Goal: Communication & Community: Answer question/provide support

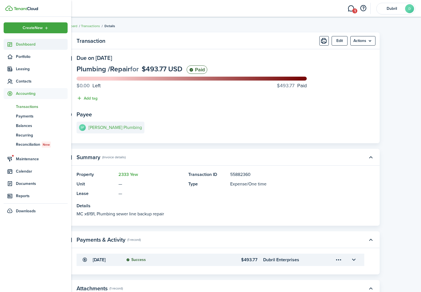
click at [10, 45] on icon at bounding box center [10, 45] width 6 height 6
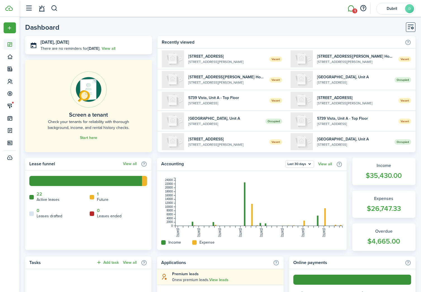
click at [351, 10] on link "1" at bounding box center [351, 8] width 11 height 14
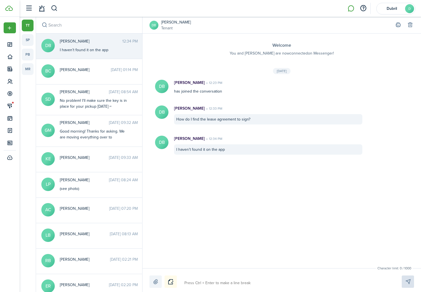
click at [197, 278] on textarea at bounding box center [286, 283] width 208 height 10
type textarea "H"
type textarea "Hi"
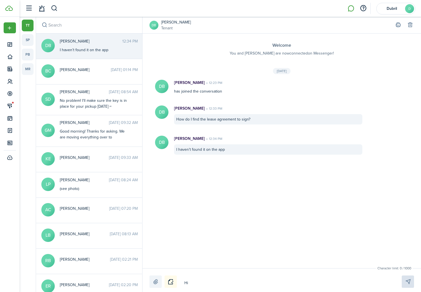
type textarea "Hi"
type textarea "Hi D"
type textarea "Hi De"
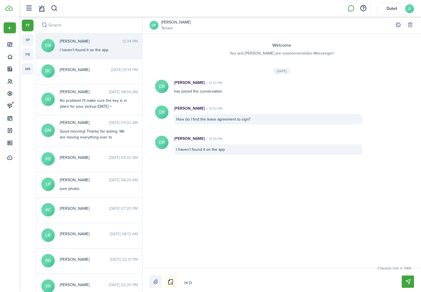
type textarea "Hi De"
type textarea "Hi Deb"
type textarea "Hi Debr"
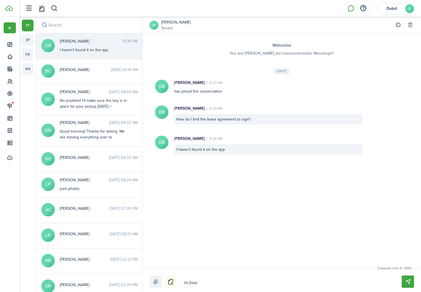
type textarea "Hi [PERSON_NAME]"
type textarea "Hi [PERSON_NAME]!"
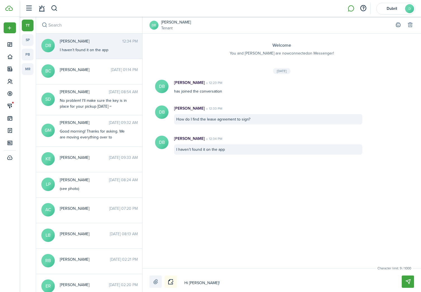
type textarea "Hi [PERSON_NAME]!"
type textarea "Hi [PERSON_NAME]! Y"
type textarea "Hi [PERSON_NAME]! Yo"
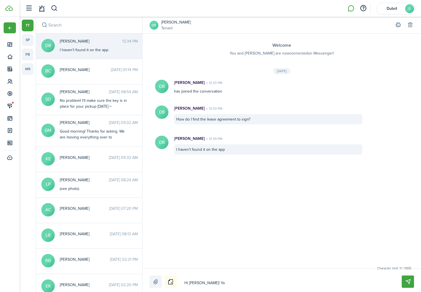
type textarea "Hi [PERSON_NAME]! You"
type textarea "Hi [PERSON_NAME]! You s"
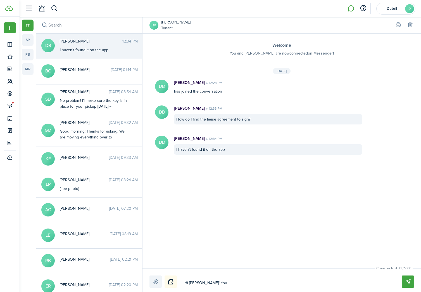
type textarea "Hi [PERSON_NAME]! You s"
type textarea "Hi [PERSON_NAME]! You sh"
type textarea "Hi [PERSON_NAME]! You shu"
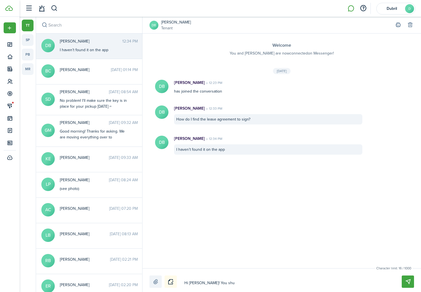
type textarea "Hi [PERSON_NAME]! You shul"
type textarea "Hi [PERSON_NAME]! You shuld"
type textarea "Hi [PERSON_NAME]! You shul"
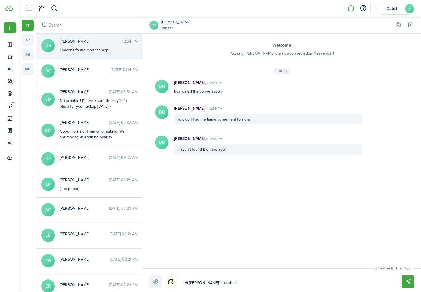
type textarea "Hi [PERSON_NAME]! You shul"
type textarea "Hi [PERSON_NAME]! You shu"
type textarea "Hi [PERSON_NAME]! You sh"
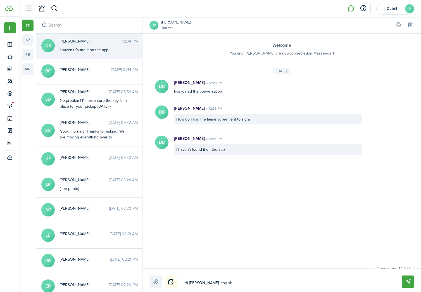
type textarea "Hi [PERSON_NAME]! You s"
type textarea "Hi [PERSON_NAME]! You"
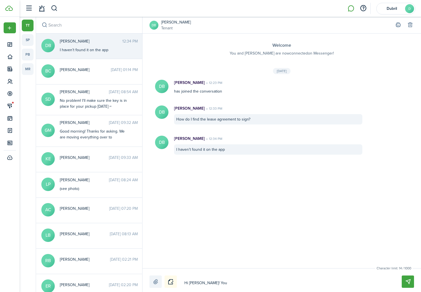
type textarea "Hi [PERSON_NAME]! You"
type textarea "Hi [PERSON_NAME]! Yo"
type textarea "Hi [PERSON_NAME]! Y"
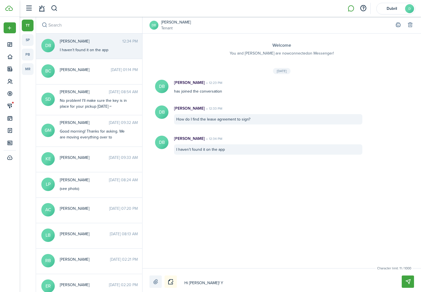
type textarea "Hi [PERSON_NAME]!"
type textarea "Hi [PERSON_NAME]! D"
type textarea "Hi [PERSON_NAME]! Di"
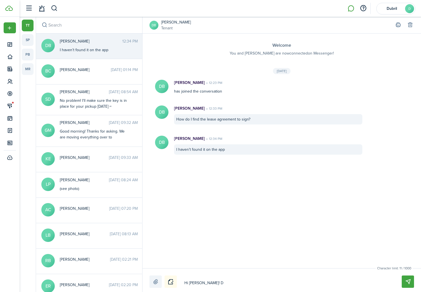
type textarea "Hi [PERSON_NAME]! Di"
type textarea "Hi [PERSON_NAME]! Did"
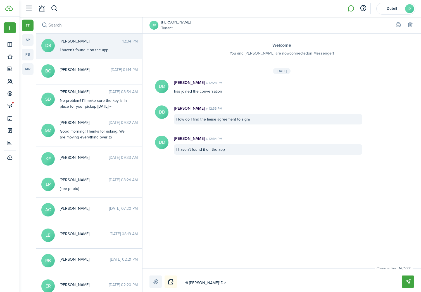
type textarea "Hi [PERSON_NAME]! Did y"
type textarea "Hi [PERSON_NAME]! Did yo"
type textarea "Hi [PERSON_NAME]! Did you"
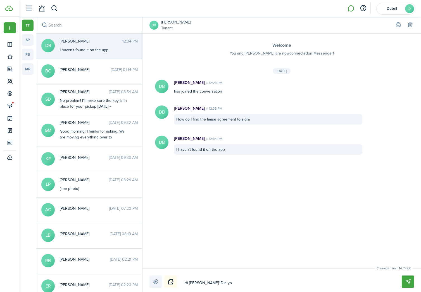
type textarea "Hi [PERSON_NAME]! Did you"
type textarea "Hi [PERSON_NAME]! Did you g"
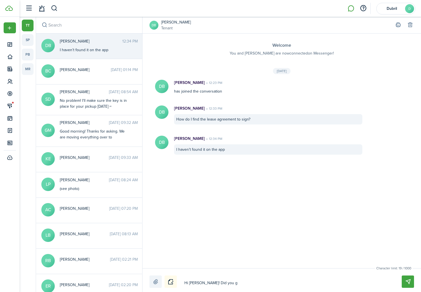
type textarea "Hi [PERSON_NAME]! Did you ge"
type textarea "Hi [PERSON_NAME]! Did you get"
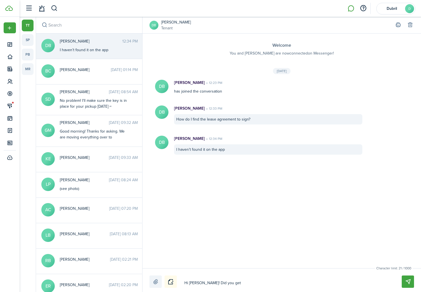
type textarea "Hi [PERSON_NAME]! Did you get"
type textarea "Hi [PERSON_NAME]! Did you get m"
type textarea "Hi [PERSON_NAME]! Did you get my"
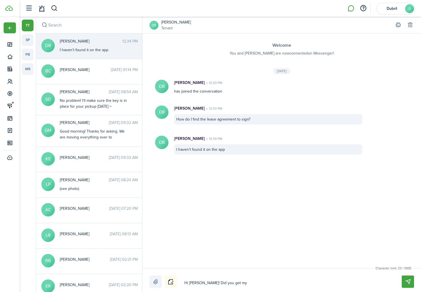
type textarea "Hi [PERSON_NAME]! Did you get my"
type textarea "Hi [PERSON_NAME]! Did you get my m"
type textarea "Hi [PERSON_NAME]! Did you get my me"
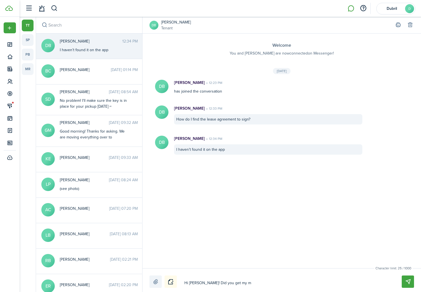
type textarea "Hi [PERSON_NAME]! Did you get my me"
type textarea "Hi [PERSON_NAME]! Did you get my mes"
type textarea "Hi [PERSON_NAME]! Did you get my mess"
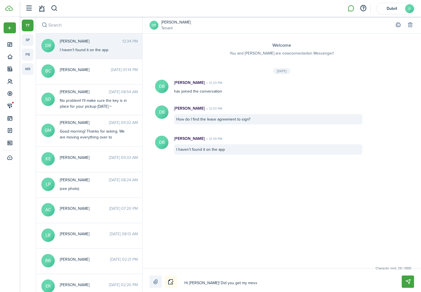
type textarea "Hi [PERSON_NAME]! Did you get my messa"
type textarea "Hi [PERSON_NAME]! Did you get my messag"
type textarea "Hi [PERSON_NAME]! Did you get my message"
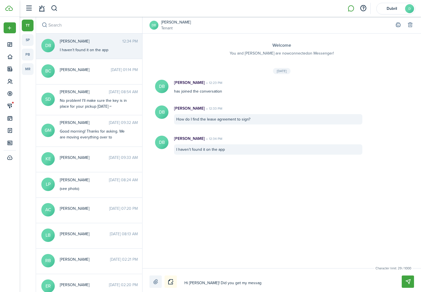
type textarea "Hi [PERSON_NAME]! Did you get my message"
type textarea "Hi [PERSON_NAME]! Did you get my messages"
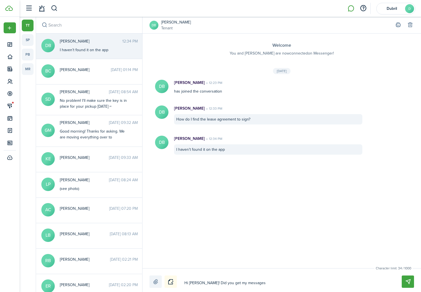
type textarea "Hi [PERSON_NAME]! Did you get my messages o"
type textarea "Hi [PERSON_NAME]! Did you get my messages on"
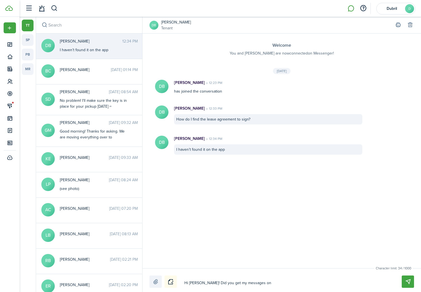
type textarea "Hi [PERSON_NAME]! Did you get my messages on"
type textarea "Hi [PERSON_NAME]! Did you get my messages on t"
type textarea "Hi [PERSON_NAME]! Did you get my messages on"
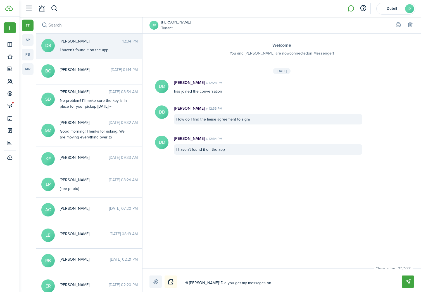
type textarea "Hi [PERSON_NAME]! Did you get my messages on Z"
type textarea "Hi [PERSON_NAME]! Did you get my messages on Zi"
type textarea "Hi [PERSON_NAME]! Did you get my messages on Zil"
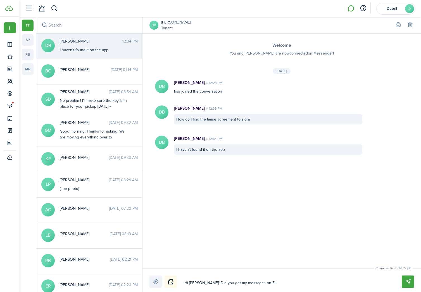
type textarea "Hi [PERSON_NAME]! Did you get my messages on Zil"
type textarea "Hi [PERSON_NAME]! Did you get my messages on Zill"
type textarea "Hi [PERSON_NAME]! Did you get my messages on Zillo"
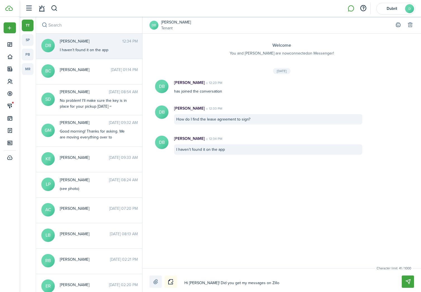
type textarea "Hi [PERSON_NAME]! Did you get my messages on Zillow"
type textarea "Hi [PERSON_NAME]! Did you get my messages on Zillow?"
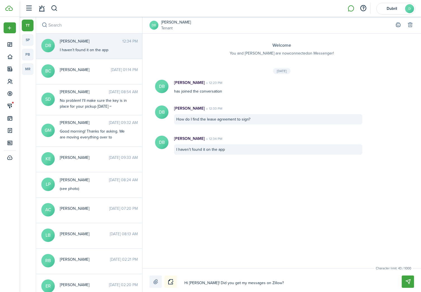
type textarea "Hi [PERSON_NAME]! Did you get my messages on Zillow?"
type textarea "Hi [PERSON_NAME]! Did you get my messages on Zillow? I"
type textarea "Hi [PERSON_NAME]! Did you get my messages on Zillow? I'"
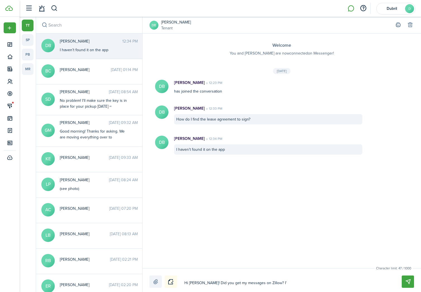
type textarea "Hi [PERSON_NAME]! Did you get my messages on Zillow? I'l"
type textarea "Hi [PERSON_NAME]! Did you get my messages on Zillow? I'll"
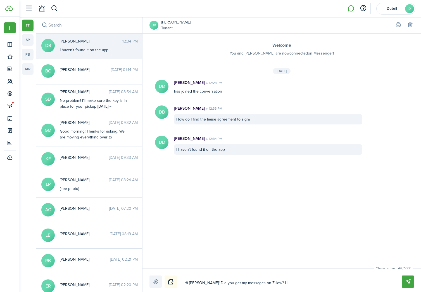
type textarea "Hi [PERSON_NAME]! Did you get my messages on Zillow? I'll"
type textarea "Hi [PERSON_NAME]! Did you get my messages on Zillow? I'll s"
type textarea "Hi [PERSON_NAME]! Did you get my messages on Zillow? I'll se"
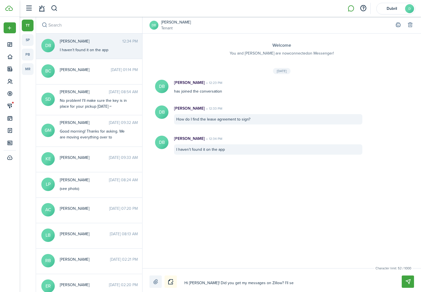
type textarea "Hi [PERSON_NAME]! Did you get my messages on Zillow? I'll sen"
type textarea "Hi [PERSON_NAME]! Did you get my messages on Zillow? I'll send"
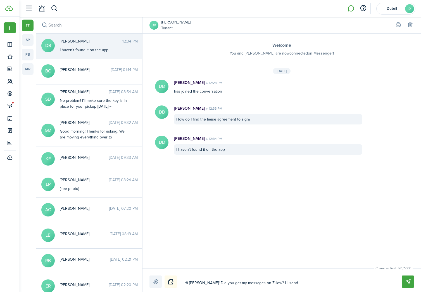
type textarea "Hi [PERSON_NAME]! Did you get my messages on Zillow? I'll send"
type textarea "Hi [PERSON_NAME]! Did you get my messages on Zillow? I'll sen"
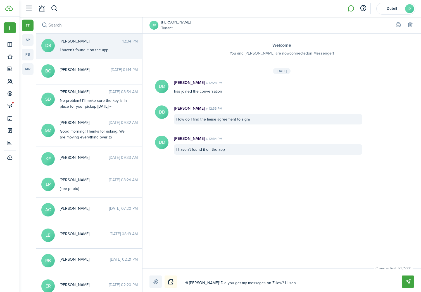
type textarea "Hi [PERSON_NAME]! Did you get my messages on Zillow? I'll se"
type textarea "Hi [PERSON_NAME]! Did you get my messages on Zillow? I'll s"
type textarea "Hi [PERSON_NAME]! Did you get my messages on Zillow? I'll"
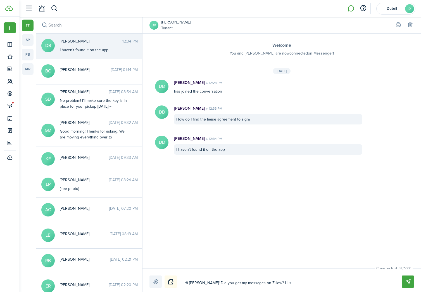
type textarea "Hi [PERSON_NAME]! Did you get my messages on Zillow? I'll"
type textarea "Hi [PERSON_NAME]! Did you get my messages on Zillow? I'll s"
type textarea "Hi [PERSON_NAME]! Did you get my messages on Zillow? I'll se"
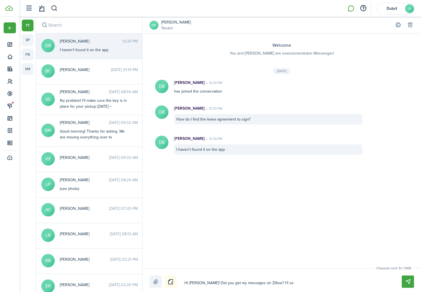
type textarea "Hi [PERSON_NAME]! Did you get my messages on Zillow? I'll see"
type textarea "Hi [PERSON_NAME]! Did you get my messages on Zillow? I'll see i"
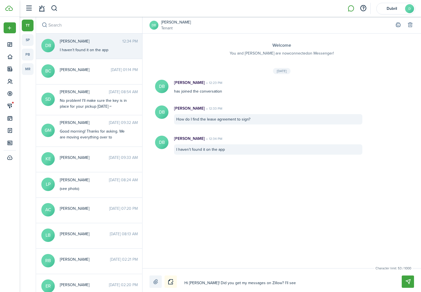
type textarea "Hi [PERSON_NAME]! Did you get my messages on Zillow? I'll see i"
type textarea "Hi [PERSON_NAME]! Did you get my messages on Zillow? I'll see if"
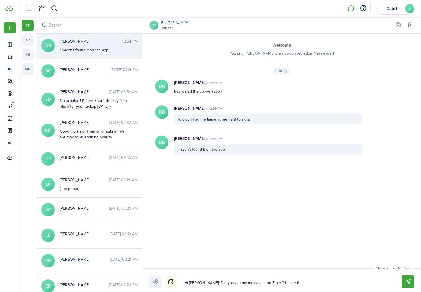
type textarea "Hi [PERSON_NAME]! Did you get my messages on Zillow? I'll see if I"
type textarea "Hi [PERSON_NAME]! Did you get my messages on Zillow? I'll see if I c"
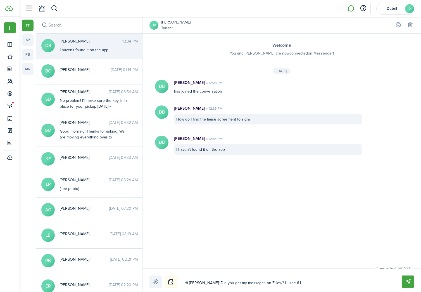
type textarea "Hi [PERSON_NAME]! Did you get my messages on Zillow? I'll see if I c"
type textarea "Hi [PERSON_NAME]! Did you get my messages on Zillow? I'll see if I ca"
type textarea "Hi [PERSON_NAME]! Did you get my messages on Zillow? I'll see if I can"
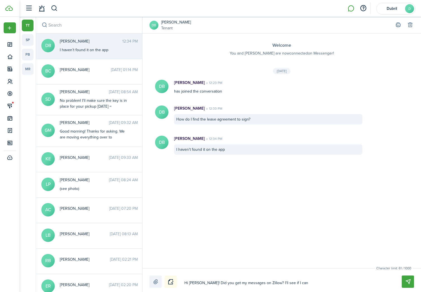
type textarea "Hi [PERSON_NAME]! Did you get my messages on Zillow? I'll see if I can"
type textarea "Hi [PERSON_NAME]! Did you get my messages on Zillow? I'll see if I can ""
type textarea "Hi [PERSON_NAME]! Did you get my messages on Zillow? I'll see if I can "s"
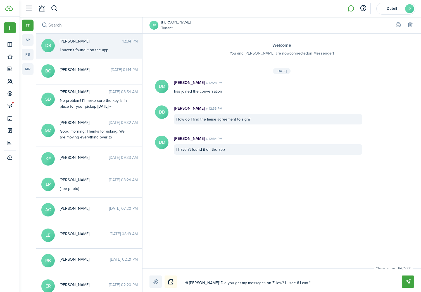
type textarea "Hi [PERSON_NAME]! Did you get my messages on Zillow? I'll see if I can "s"
type textarea "Hi [PERSON_NAME]! Did you get my messages on Zillow? I'll see if I can "se"
type textarea "Hi [PERSON_NAME]! Did you get my messages on Zillow? I'll see if I can "sen"
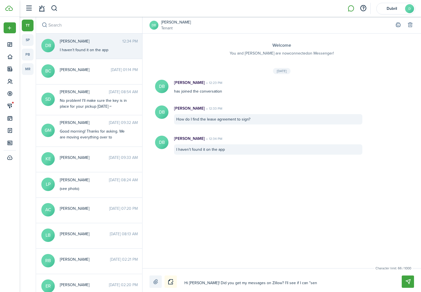
type textarea "Hi [PERSON_NAME]! Did you get my messages on Zillow? I'll see if I can "send"
type textarea "Hi [PERSON_NAME]! Did you get my messages on Zillow? I'll see if I can "send""
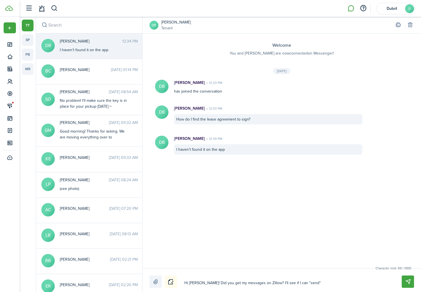
type textarea "Hi [PERSON_NAME]! Did you get my messages on Zillow? I'll see if I can "send""
click at [409, 283] on button "Send" at bounding box center [408, 281] width 12 height 12
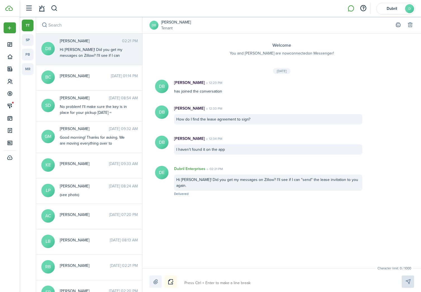
click at [168, 22] on link "[PERSON_NAME]" at bounding box center [176, 22] width 30 height 6
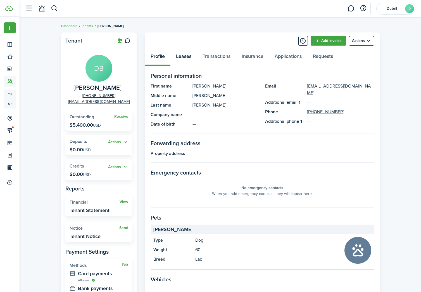
click at [182, 58] on link "Leases" at bounding box center [183, 57] width 27 height 17
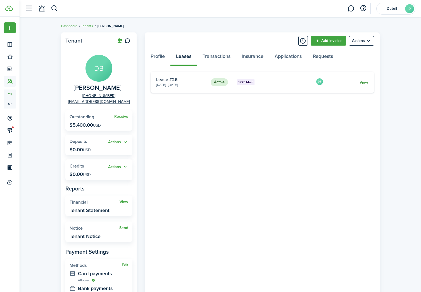
click at [364, 84] on link "View" at bounding box center [364, 82] width 9 height 6
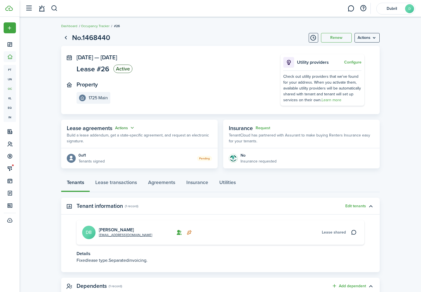
click at [125, 127] on button "Actions" at bounding box center [125, 128] width 20 height 6
click at [126, 140] on link "Edit" at bounding box center [111, 139] width 49 height 10
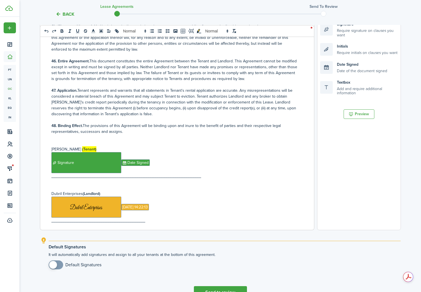
scroll to position [143, 0]
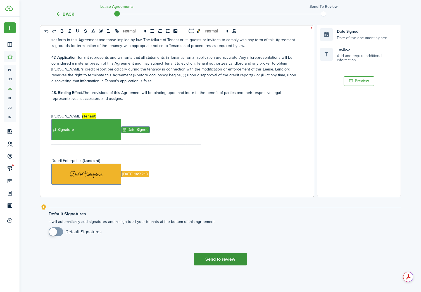
click at [226, 258] on button "Send to review" at bounding box center [220, 259] width 53 height 12
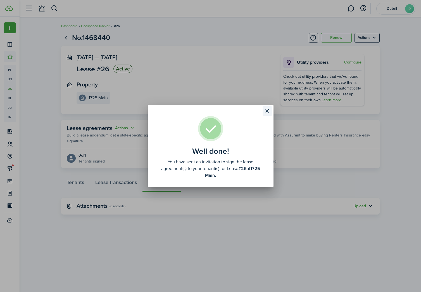
click at [270, 111] on button "Close modal" at bounding box center [268, 111] width 10 height 10
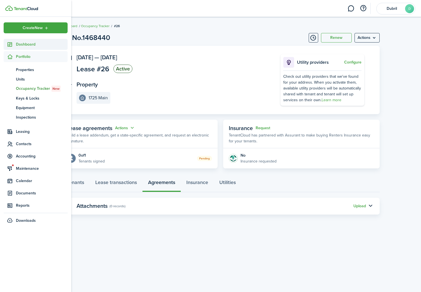
click at [13, 44] on sidebar-link-icon at bounding box center [10, 44] width 12 height 6
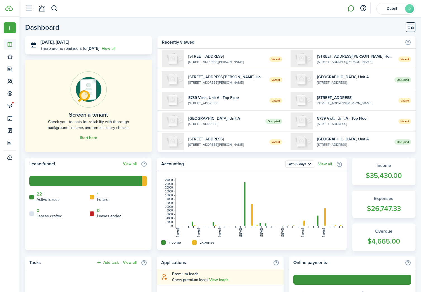
click at [349, 8] on link at bounding box center [351, 8] width 11 height 14
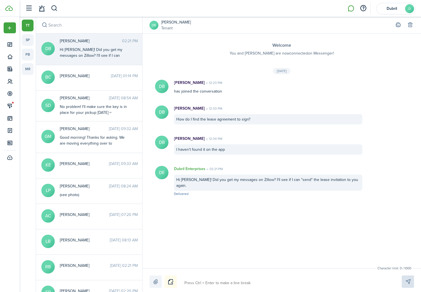
click at [217, 281] on textarea at bounding box center [286, 283] width 208 height 10
paste textarea "[URL][DOMAIN_NAME]"
drag, startPoint x: 311, startPoint y: 284, endPoint x: 290, endPoint y: 281, distance: 20.9
click at [290, 281] on textarea "I just sent it again. Here is a FAQ page that details how to access the lease a…" at bounding box center [286, 279] width 208 height 15
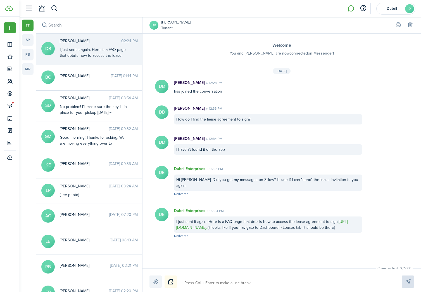
click at [222, 222] on link "[URL][DOMAIN_NAME].." at bounding box center [261, 225] width 171 height 12
click at [202, 283] on textarea at bounding box center [286, 283] width 208 height 10
click at [158, 282] on label at bounding box center [156, 281] width 12 height 12
click at [150, 275] on input "file" at bounding box center [150, 275] width 0 height 0
click at [408, 279] on button "Send" at bounding box center [408, 281] width 12 height 12
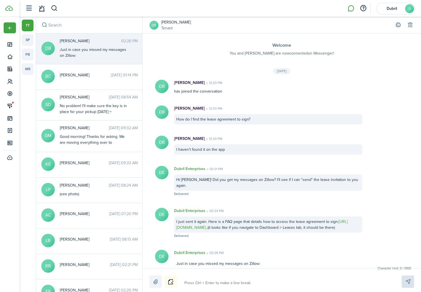
scroll to position [21, 0]
